Goal: Communication & Community: Answer question/provide support

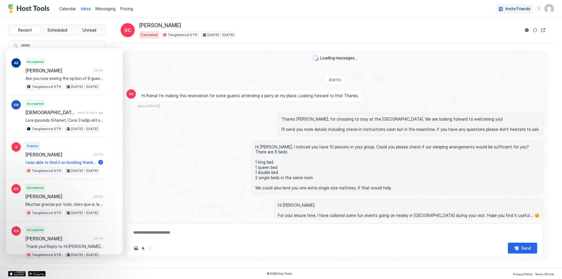
scroll to position [189, 0]
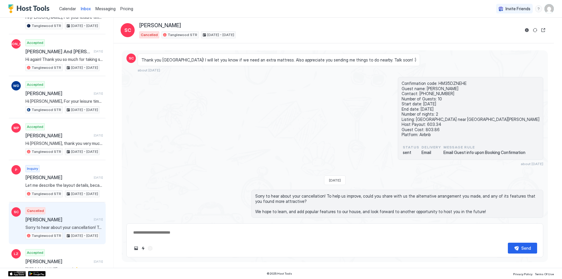
type textarea "*"
click at [64, 6] on span "Calendar" at bounding box center [67, 8] width 17 height 5
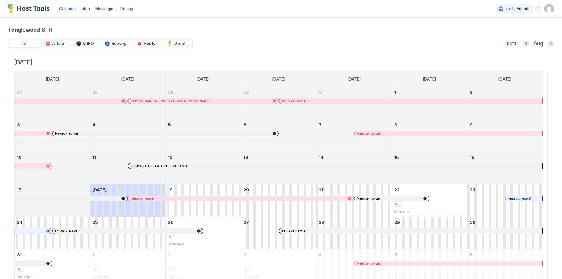
click at [147, 198] on div at bounding box center [147, 198] width 5 height 5
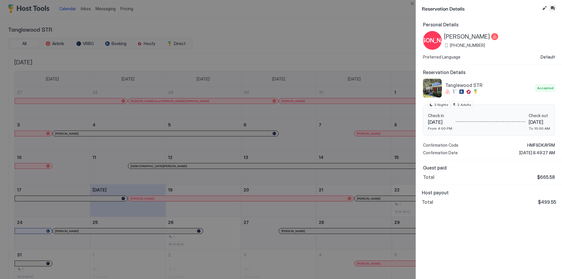
click at [551, 6] on button "Inbox" at bounding box center [552, 8] width 7 height 7
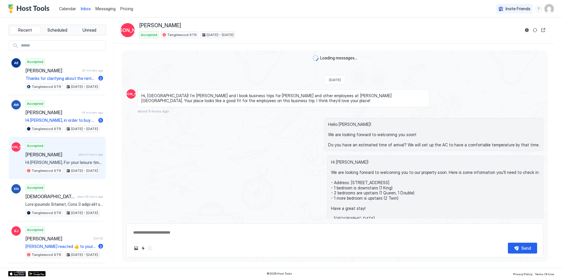
scroll to position [74, 0]
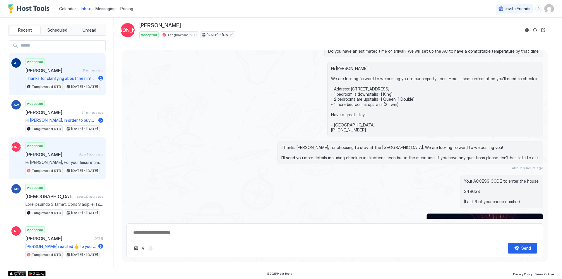
click at [57, 78] on span "Thanks for clarifying about the ninth guest. Regarding the 7th and 8th guest, d…" at bounding box center [60, 78] width 71 height 5
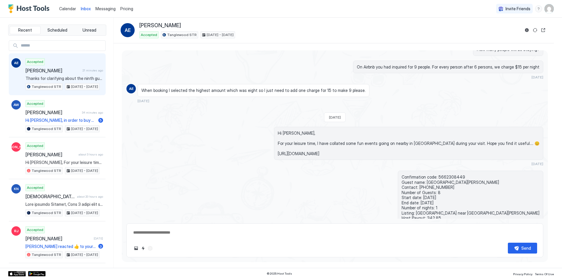
scroll to position [366, 0]
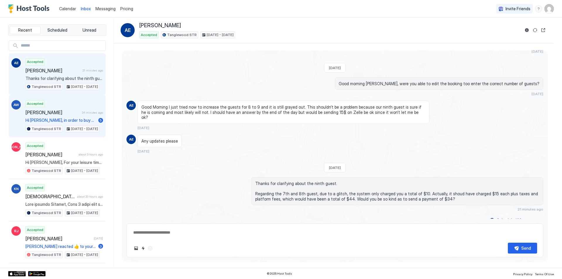
click at [62, 120] on span "Hi [PERSON_NAME], in order to buy Travel Insurance, you will need to call the V…" at bounding box center [60, 120] width 71 height 5
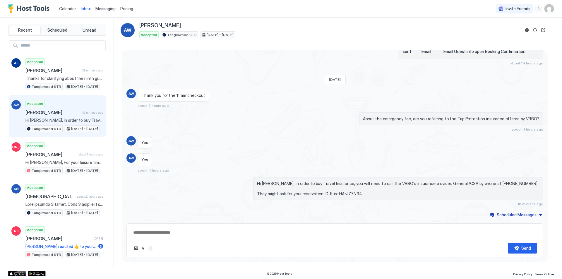
scroll to position [308, 0]
